Goal: Information Seeking & Learning: Learn about a topic

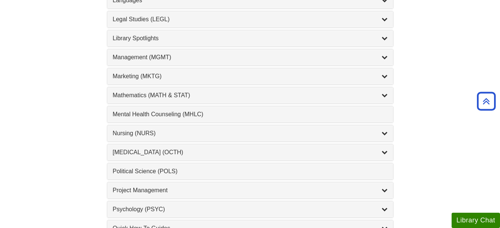
scroll to position [641, 0]
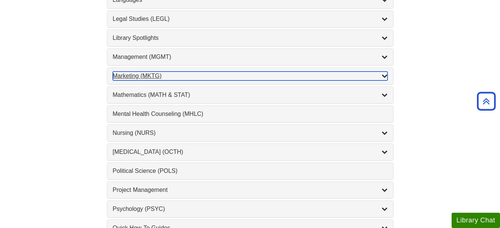
click at [137, 77] on div "Marketing (MKTG) , 4 guides" at bounding box center [250, 75] width 275 height 9
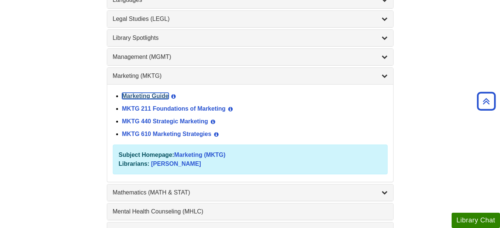
click at [138, 97] on link "Marketing Guide" at bounding box center [145, 96] width 47 height 6
click at [157, 100] on div "Marketing Guide View Guide Info" at bounding box center [254, 96] width 265 height 13
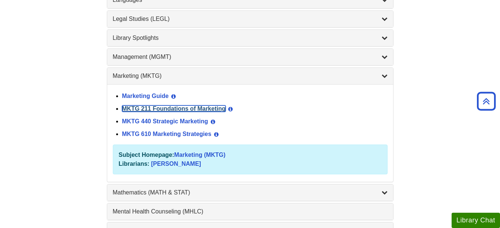
click at [155, 105] on link "MKTG 211 Foundations of Marketing" at bounding box center [173, 108] width 103 height 6
click at [152, 110] on link "MKTG 211 Foundations of Marketing" at bounding box center [173, 108] width 103 height 6
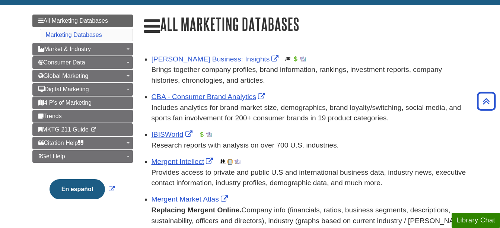
scroll to position [77, 0]
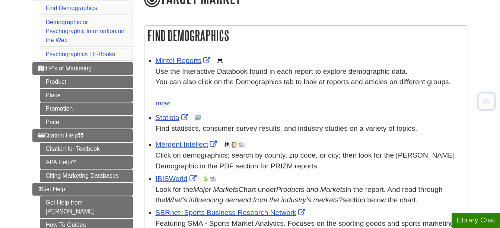
scroll to position [105, 0]
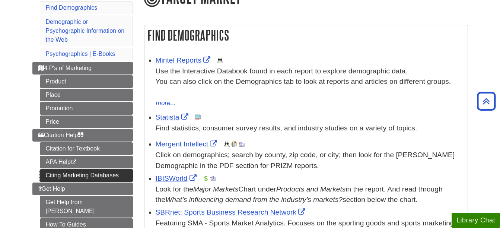
click at [87, 179] on link "Citing Marketing Databases" at bounding box center [86, 175] width 93 height 13
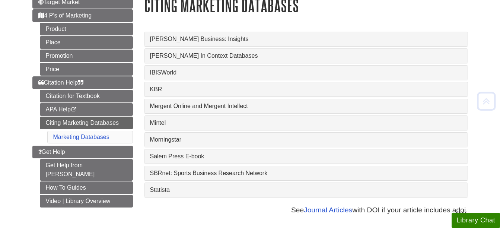
scroll to position [97, 0]
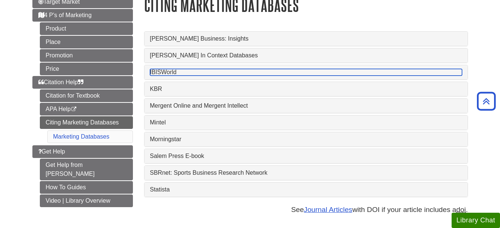
click at [188, 74] on link "IBISWorld" at bounding box center [306, 72] width 312 height 7
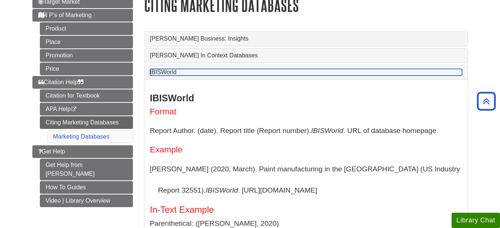
click at [195, 75] on link "IBISWorld" at bounding box center [306, 72] width 312 height 7
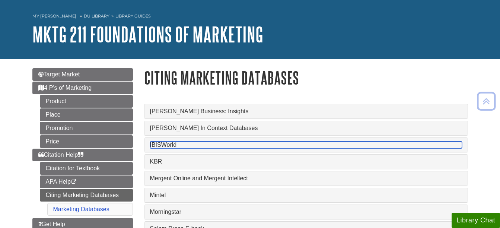
scroll to position [24, 0]
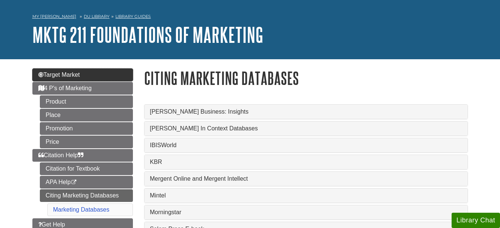
click at [95, 69] on link "Target Market" at bounding box center [82, 74] width 100 height 13
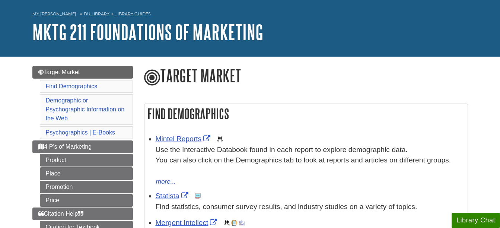
scroll to position [28, 0]
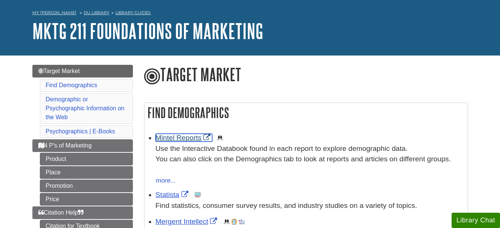
click at [187, 140] on link "Mintel Reports" at bounding box center [184, 138] width 57 height 8
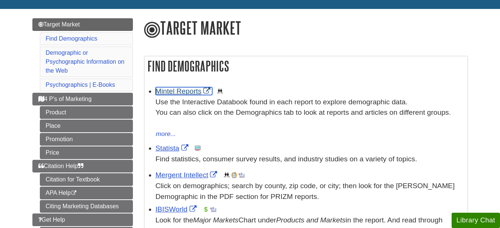
scroll to position [75, 0]
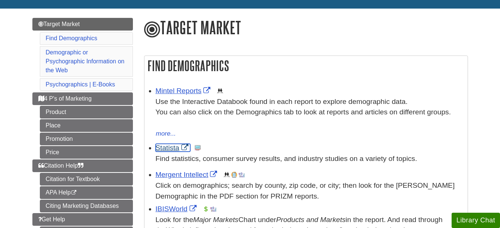
click at [175, 145] on link "Statista" at bounding box center [173, 148] width 35 height 8
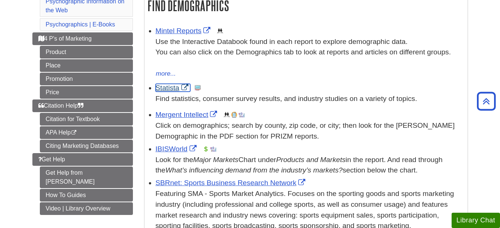
scroll to position [132, 0]
